Goal: Task Accomplishment & Management: Use online tool/utility

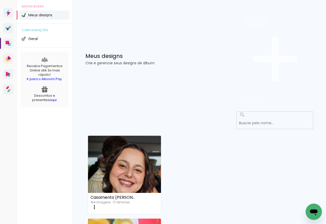
click at [263, 97] on span "Criar um design" at bounding box center [250, 99] width 27 height 5
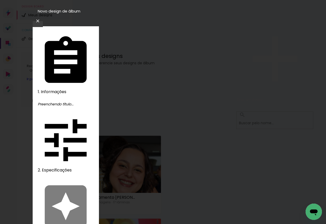
type input "Anfonso 4 anos"
type paper-input "Anfonso 4 anos"
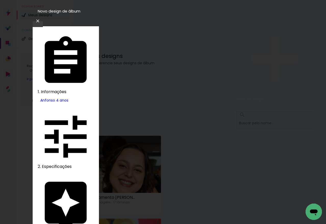
type input "ph"
type paper-input "ph"
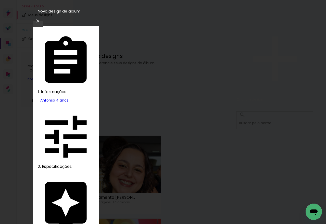
click at [0, 0] on slot "Avançar" at bounding box center [0, 0] width 0 height 0
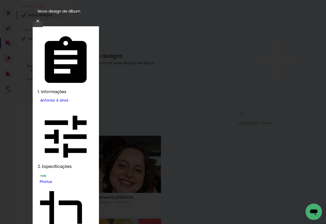
click at [0, 0] on slot "Avançar" at bounding box center [0, 0] width 0 height 0
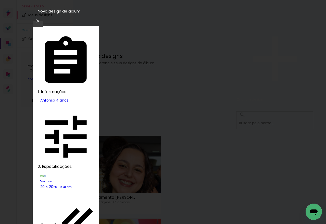
type paper-checkbox "on"
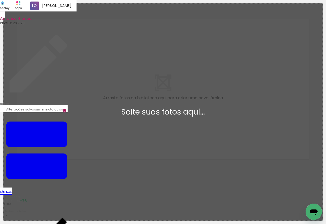
scroll to position [6, 0]
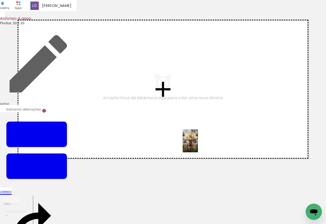
drag, startPoint x: 49, startPoint y: 209, endPoint x: 222, endPoint y: 137, distance: 187.5
click at [222, 137] on quentale-workspace at bounding box center [163, 112] width 326 height 224
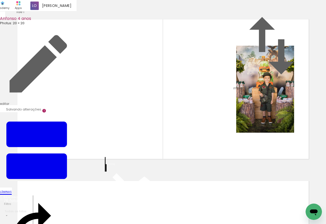
scroll to position [177, 0]
click at [23, 209] on input "Todas as fotos" at bounding box center [17, 211] width 25 height 4
click at [0, 0] on slot "Não utilizadas" at bounding box center [0, 0] width 0 height 0
type input "Não utilizadas"
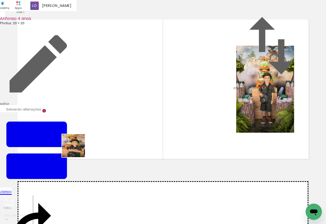
drag, startPoint x: 52, startPoint y: 209, endPoint x: 79, endPoint y: 146, distance: 67.9
click at [79, 146] on quentale-workspace at bounding box center [163, 112] width 326 height 224
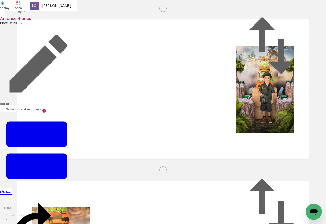
scroll to position [167, 0]
drag, startPoint x: 80, startPoint y: 210, endPoint x: 137, endPoint y: 147, distance: 85.1
click at [137, 147] on quentale-workspace at bounding box center [163, 112] width 326 height 224
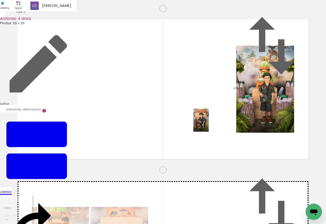
drag, startPoint x: 55, startPoint y: 207, endPoint x: 209, endPoint y: 124, distance: 174.9
click at [209, 124] on quentale-workspace at bounding box center [163, 112] width 326 height 224
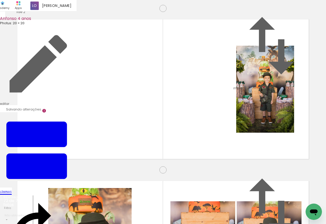
scroll to position [267, 0]
drag, startPoint x: 53, startPoint y: 210, endPoint x: 74, endPoint y: 159, distance: 54.5
click at [74, 159] on quentale-workspace at bounding box center [163, 112] width 326 height 224
drag, startPoint x: 57, startPoint y: 207, endPoint x: 109, endPoint y: 141, distance: 83.8
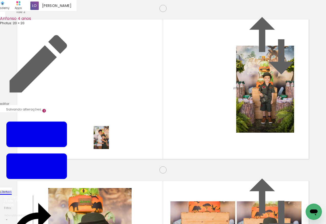
click at [109, 141] on quentale-workspace at bounding box center [163, 112] width 326 height 224
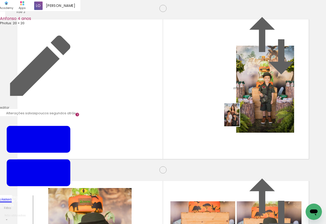
drag, startPoint x: 110, startPoint y: 207, endPoint x: 239, endPoint y: 119, distance: 156.4
click at [239, 119] on quentale-workspace at bounding box center [163, 112] width 326 height 224
drag, startPoint x: 194, startPoint y: 118, endPoint x: 101, endPoint y: 99, distance: 95.7
click at [0, 0] on slot at bounding box center [0, 0] width 0 height 0
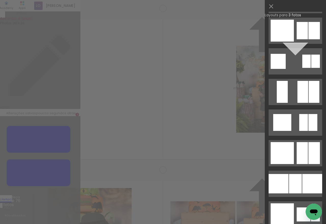
scroll to position [769, 0]
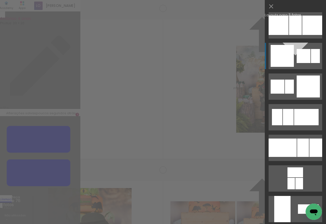
click at [289, 56] on div at bounding box center [282, 56] width 23 height 22
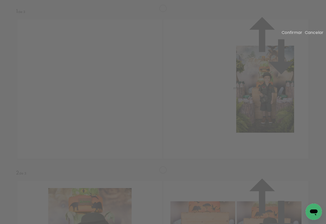
drag, startPoint x: 90, startPoint y: 46, endPoint x: 90, endPoint y: 28, distance: 17.6
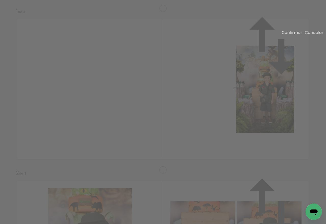
drag, startPoint x: 85, startPoint y: 171, endPoint x: 85, endPoint y: 185, distance: 13.5
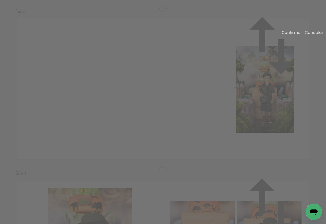
click at [0, 0] on slot "Confirmar" at bounding box center [0, 0] width 0 height 0
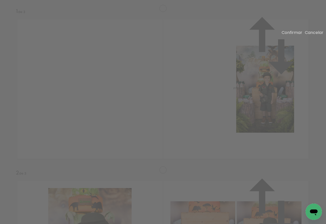
drag, startPoint x: 234, startPoint y: 70, endPoint x: 231, endPoint y: 44, distance: 25.4
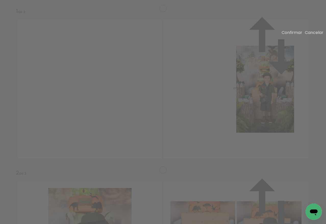
drag, startPoint x: 264, startPoint y: 100, endPoint x: 239, endPoint y: 104, distance: 25.0
drag, startPoint x: 228, startPoint y: 101, endPoint x: 227, endPoint y: 109, distance: 8.3
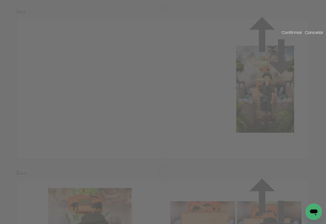
click at [0, 0] on slot "Confirmar" at bounding box center [0, 0] width 0 height 0
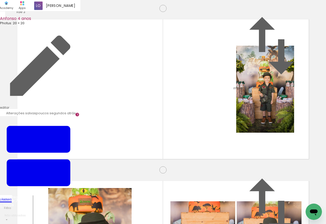
scroll to position [223, 0]
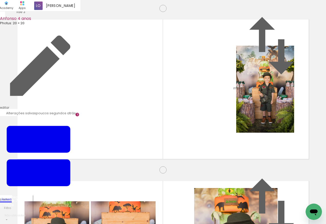
scroll to position [182, 0]
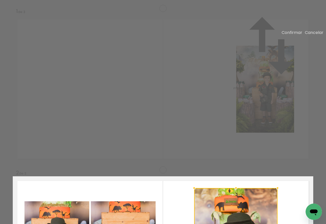
scroll to position [167, 0]
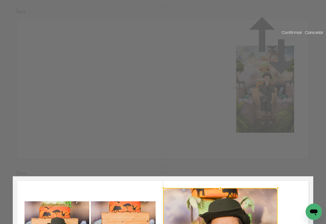
drag, startPoint x: 195, startPoint y: 109, endPoint x: 199, endPoint y: 110, distance: 4.9
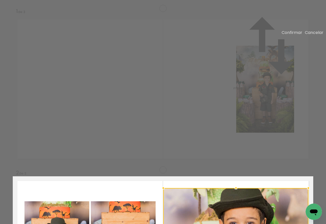
drag, startPoint x: 275, startPoint y: 109, endPoint x: 306, endPoint y: 109, distance: 31.1
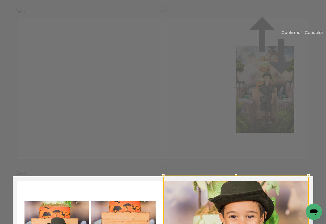
drag, startPoint x: 234, startPoint y: 46, endPoint x: 234, endPoint y: 43, distance: 3.8
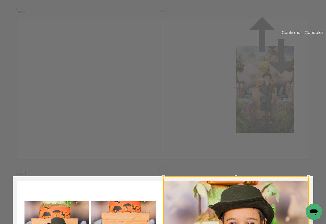
drag, startPoint x: 233, startPoint y: 171, endPoint x: 236, endPoint y: 184, distance: 13.1
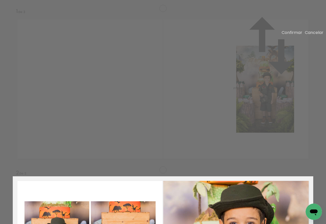
click at [290, 33] on paper-button "Confirmar" at bounding box center [292, 33] width 21 height 6
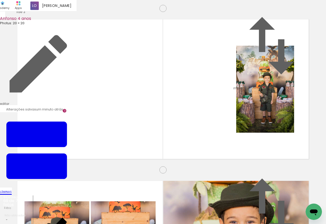
scroll to position [355, 0]
drag, startPoint x: 108, startPoint y: 85, endPoint x: 119, endPoint y: 92, distance: 12.2
drag, startPoint x: 88, startPoint y: 73, endPoint x: 88, endPoint y: 79, distance: 5.9
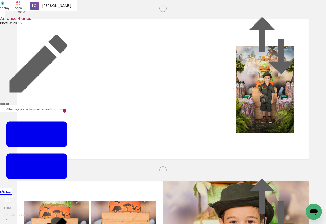
drag, startPoint x: 55, startPoint y: 207, endPoint x: 56, endPoint y: 132, distance: 75.5
click at [56, 132] on quentale-workspace at bounding box center [163, 112] width 326 height 224
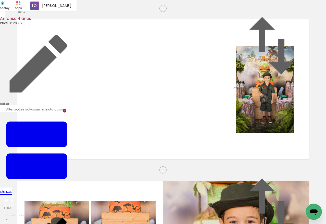
scroll to position [490, 0]
drag, startPoint x: 60, startPoint y: 205, endPoint x: 169, endPoint y: 126, distance: 135.2
click at [169, 126] on quentale-workspace at bounding box center [163, 112] width 326 height 224
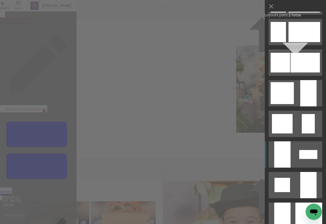
scroll to position [255, 0]
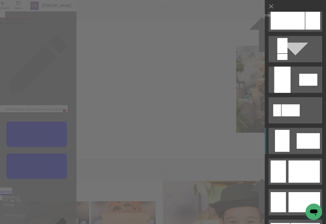
click at [304, 141] on div at bounding box center [308, 141] width 23 height 16
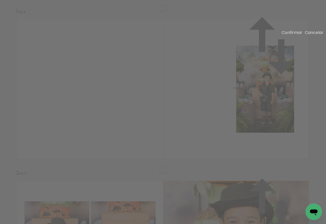
drag, startPoint x: 85, startPoint y: 47, endPoint x: 85, endPoint y: 35, distance: 12.3
drag, startPoint x: 89, startPoint y: 172, endPoint x: 88, endPoint y: 177, distance: 5.0
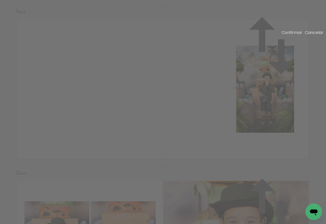
drag, startPoint x: 169, startPoint y: 109, endPoint x: 161, endPoint y: 109, distance: 7.9
drag, startPoint x: 299, startPoint y: 109, endPoint x: 306, endPoint y: 109, distance: 6.4
drag, startPoint x: 233, startPoint y: 65, endPoint x: 232, endPoint y: 40, distance: 25.8
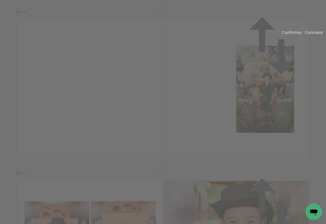
drag, startPoint x: 235, startPoint y: 153, endPoint x: 236, endPoint y: 179, distance: 25.8
drag, startPoint x: 45, startPoint y: 105, endPoint x: -3, endPoint y: 107, distance: 48.3
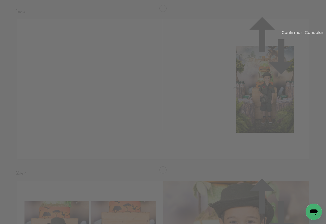
drag, startPoint x: 92, startPoint y: 120, endPoint x: 110, endPoint y: 118, distance: 18.2
drag, startPoint x: 84, startPoint y: 110, endPoint x: 105, endPoint y: 108, distance: 20.8
drag, startPoint x: 29, startPoint y: 108, endPoint x: 10, endPoint y: 109, distance: 18.9
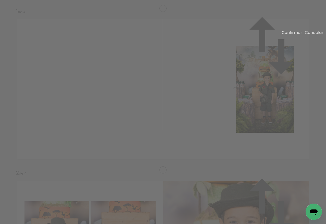
click at [0, 0] on slot "Confirmar" at bounding box center [0, 0] width 0 height 0
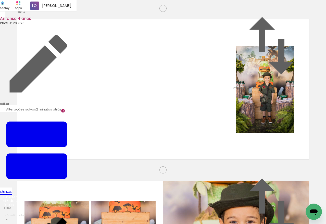
drag, startPoint x: 244, startPoint y: 112, endPoint x: 259, endPoint y: 108, distance: 15.4
drag, startPoint x: 76, startPoint y: 118, endPoint x: 77, endPoint y: 115, distance: 3.0
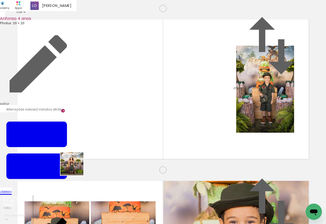
drag, startPoint x: 76, startPoint y: 209, endPoint x: 72, endPoint y: 139, distance: 71.0
click at [72, 139] on quentale-workspace at bounding box center [163, 112] width 326 height 224
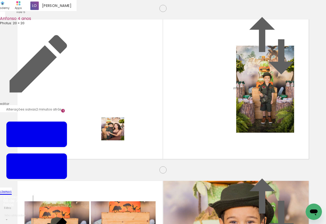
drag, startPoint x: 81, startPoint y: 212, endPoint x: 117, endPoint y: 133, distance: 86.9
click at [117, 133] on quentale-workspace at bounding box center [163, 112] width 326 height 224
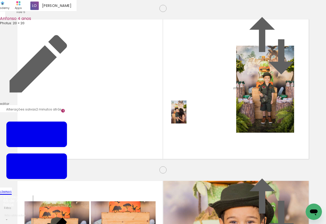
drag, startPoint x: 82, startPoint y: 211, endPoint x: 187, endPoint y: 116, distance: 141.2
click at [187, 116] on quentale-workspace at bounding box center [163, 112] width 326 height 224
drag, startPoint x: 169, startPoint y: 208, endPoint x: 118, endPoint y: 156, distance: 73.1
click at [118, 156] on quentale-workspace at bounding box center [163, 112] width 326 height 224
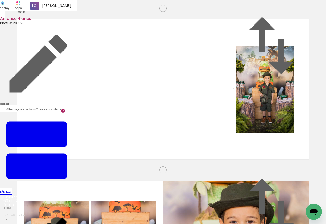
scroll to position [813, 0]
drag, startPoint x: 166, startPoint y: 205, endPoint x: 124, endPoint y: 121, distance: 94.4
click at [124, 121] on quentale-workspace at bounding box center [163, 112] width 326 height 224
drag, startPoint x: 164, startPoint y: 212, endPoint x: 184, endPoint y: 121, distance: 92.5
click at [184, 121] on quentale-workspace at bounding box center [163, 112] width 326 height 224
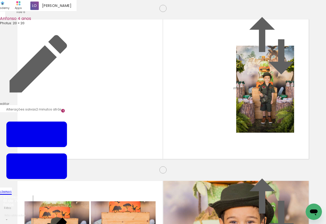
scroll to position [872, 0]
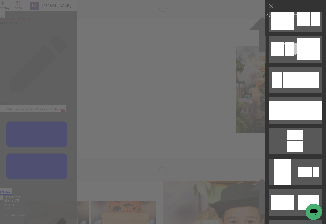
scroll to position [804, 0]
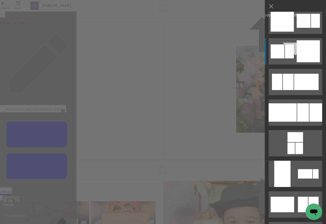
click at [304, 49] on div at bounding box center [308, 51] width 23 height 22
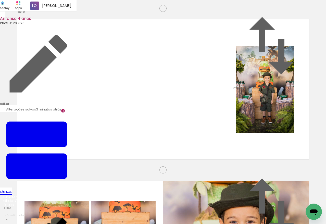
scroll to position [672, 0]
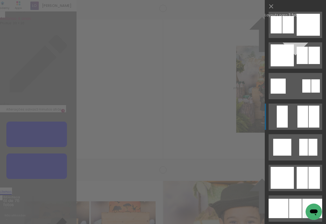
scroll to position [587, 0]
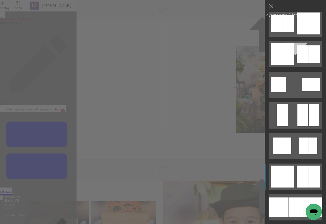
click at [282, 181] on div at bounding box center [282, 177] width 23 height 22
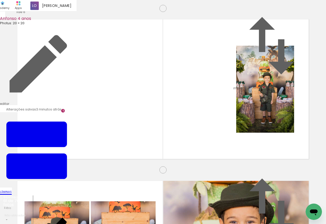
scroll to position [664, 0]
drag, startPoint x: 281, startPoint y: 95, endPoint x: 277, endPoint y: 95, distance: 4.1
drag, startPoint x: 106, startPoint y: 99, endPoint x: 97, endPoint y: 84, distance: 17.5
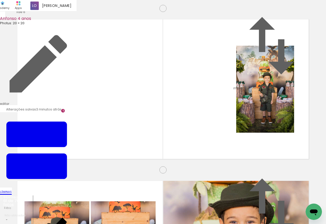
drag, startPoint x: 98, startPoint y: 93, endPoint x: 99, endPoint y: 89, distance: 4.4
drag, startPoint x: 236, startPoint y: 114, endPoint x: 239, endPoint y: 110, distance: 4.4
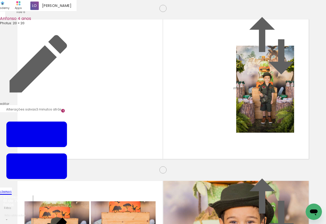
scroll to position [951, 0]
drag, startPoint x: 52, startPoint y: 211, endPoint x: 61, endPoint y: 152, distance: 60.2
click at [61, 152] on quentale-workspace at bounding box center [163, 112] width 326 height 224
drag, startPoint x: 95, startPoint y: 147, endPoint x: 117, endPoint y: 116, distance: 38.1
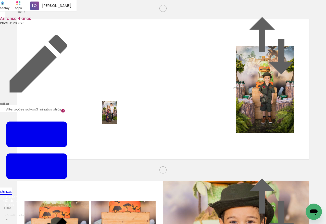
click at [117, 116] on quentale-workspace at bounding box center [163, 112] width 326 height 224
drag, startPoint x: 164, startPoint y: 212, endPoint x: 195, endPoint y: 123, distance: 94.2
click at [195, 123] on quentale-workspace at bounding box center [163, 112] width 326 height 224
drag, startPoint x: 227, startPoint y: 210, endPoint x: 149, endPoint y: 100, distance: 135.1
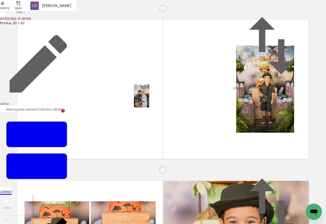
click at [149, 100] on quentale-workspace at bounding box center [163, 112] width 326 height 224
drag, startPoint x: 107, startPoint y: 210, endPoint x: 80, endPoint y: 164, distance: 54.2
click at [80, 164] on quentale-workspace at bounding box center [163, 112] width 326 height 224
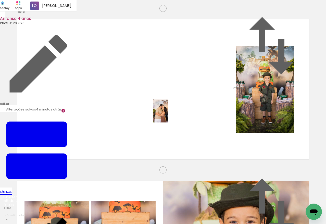
drag, startPoint x: 110, startPoint y: 208, endPoint x: 168, endPoint y: 115, distance: 109.6
click at [168, 115] on quentale-workspace at bounding box center [163, 112] width 326 height 224
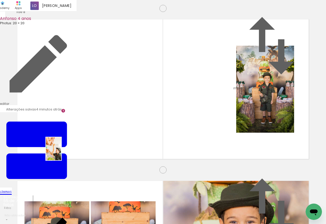
drag, startPoint x: 55, startPoint y: 206, endPoint x: 61, endPoint y: 153, distance: 53.7
click at [61, 153] on quentale-workspace at bounding box center [163, 112] width 326 height 224
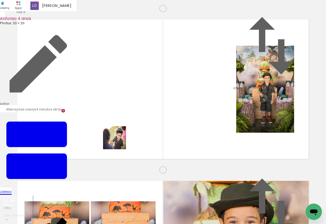
drag, startPoint x: 83, startPoint y: 208, endPoint x: 119, endPoint y: 140, distance: 76.8
click at [119, 140] on quentale-workspace at bounding box center [163, 112] width 326 height 224
drag, startPoint x: 83, startPoint y: 211, endPoint x: 117, endPoint y: 146, distance: 72.6
click at [117, 146] on quentale-workspace at bounding box center [163, 112] width 326 height 224
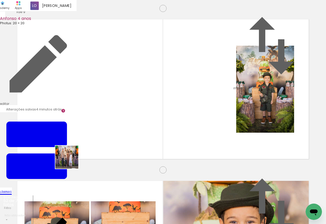
drag, startPoint x: 71, startPoint y: 173, endPoint x: 72, endPoint y: 143, distance: 30.1
click at [72, 143] on quentale-workspace at bounding box center [163, 112] width 326 height 224
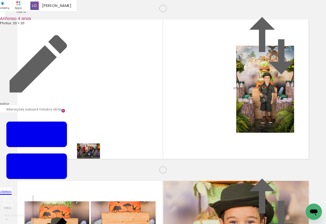
drag, startPoint x: 82, startPoint y: 208, endPoint x: 92, endPoint y: 159, distance: 50.8
click at [92, 159] on quentale-workspace at bounding box center [163, 112] width 326 height 224
drag, startPoint x: 124, startPoint y: 165, endPoint x: 110, endPoint y: 143, distance: 26.0
click at [110, 143] on quentale-workspace at bounding box center [163, 112] width 326 height 224
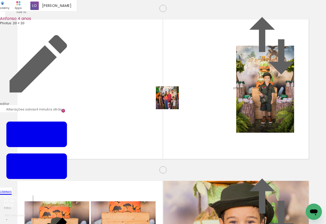
drag, startPoint x: 193, startPoint y: 211, endPoint x: 171, endPoint y: 102, distance: 111.4
click at [171, 102] on quentale-workspace at bounding box center [163, 112] width 326 height 224
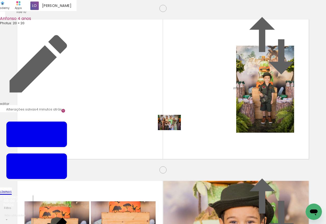
drag, startPoint x: 195, startPoint y: 205, endPoint x: 173, endPoint y: 130, distance: 78.2
click at [173, 130] on quentale-workspace at bounding box center [163, 112] width 326 height 224
drag, startPoint x: 179, startPoint y: 155, endPoint x: 173, endPoint y: 123, distance: 32.0
click at [173, 123] on quentale-workspace at bounding box center [163, 112] width 326 height 224
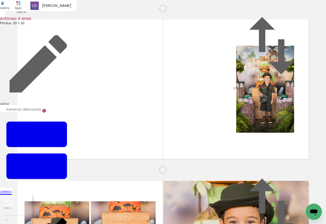
scroll to position [1383, 0]
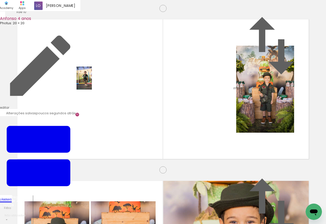
drag, startPoint x: 84, startPoint y: 144, endPoint x: 92, endPoint y: 83, distance: 61.2
click at [92, 82] on quentale-workspace at bounding box center [163, 112] width 326 height 224
drag, startPoint x: 283, startPoint y: 111, endPoint x: 179, endPoint y: 204, distance: 139.9
click at [179, 204] on quentale-workspace at bounding box center [163, 112] width 326 height 224
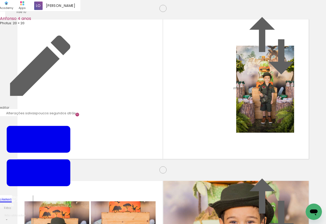
scroll to position [1634, 0]
drag, startPoint x: 109, startPoint y: 208, endPoint x: 89, endPoint y: 96, distance: 113.8
click at [89, 96] on quentale-workspace at bounding box center [163, 112] width 326 height 224
drag, startPoint x: 136, startPoint y: 209, endPoint x: 148, endPoint y: 157, distance: 53.7
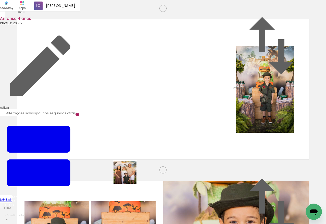
click at [128, 127] on quentale-workspace at bounding box center [163, 112] width 326 height 224
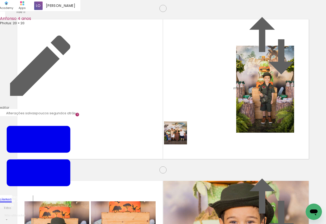
drag, startPoint x: 179, startPoint y: 137, endPoint x: 189, endPoint y: 118, distance: 21.2
click at [189, 118] on quentale-workspace at bounding box center [163, 112] width 326 height 224
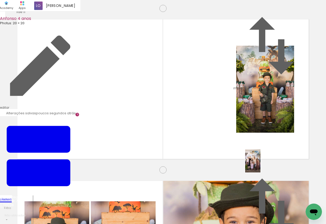
drag, startPoint x: 271, startPoint y: 196, endPoint x: 260, endPoint y: 165, distance: 33.4
click at [260, 165] on quentale-workspace at bounding box center [163, 112] width 326 height 224
drag, startPoint x: 305, startPoint y: 202, endPoint x: 277, endPoint y: 134, distance: 73.4
click at [277, 134] on quentale-workspace at bounding box center [163, 112] width 326 height 224
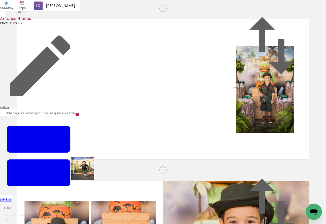
drag, startPoint x: 83, startPoint y: 210, endPoint x: 111, endPoint y: 207, distance: 28.0
click at [89, 144] on quentale-workspace at bounding box center [163, 112] width 326 height 224
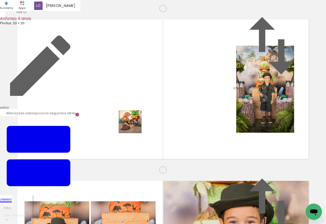
drag, startPoint x: 80, startPoint y: 207, endPoint x: 134, endPoint y: 126, distance: 98.1
click at [134, 126] on quentale-workspace at bounding box center [163, 112] width 326 height 224
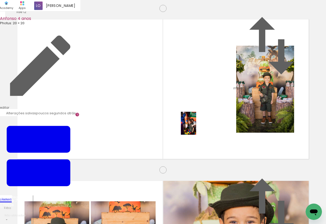
drag, startPoint x: 183, startPoint y: 152, endPoint x: 196, endPoint y: 127, distance: 28.4
click at [196, 127] on quentale-workspace at bounding box center [163, 112] width 326 height 224
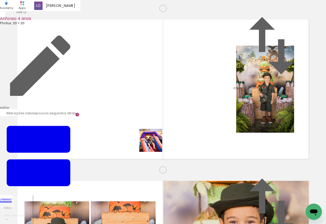
drag, startPoint x: 159, startPoint y: 166, endPoint x: 154, endPoint y: 142, distance: 24.5
click at [154, 142] on quentale-workspace at bounding box center [163, 112] width 326 height 224
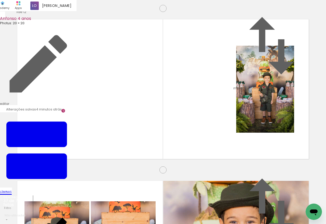
scroll to position [587, 0]
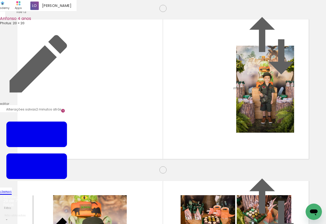
scroll to position [0, 517]
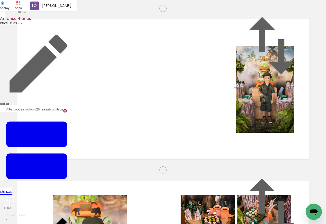
scroll to position [0, 517]
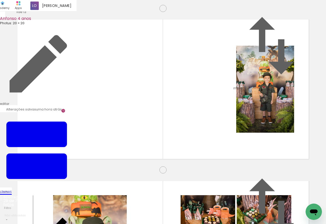
scroll to position [1001, 0]
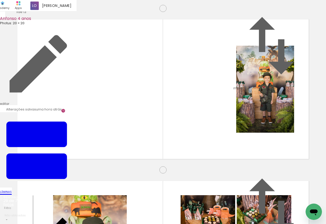
scroll to position [0, 517]
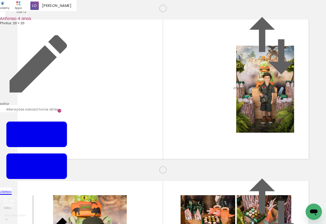
scroll to position [0, 517]
